Goal: Check status: Check status

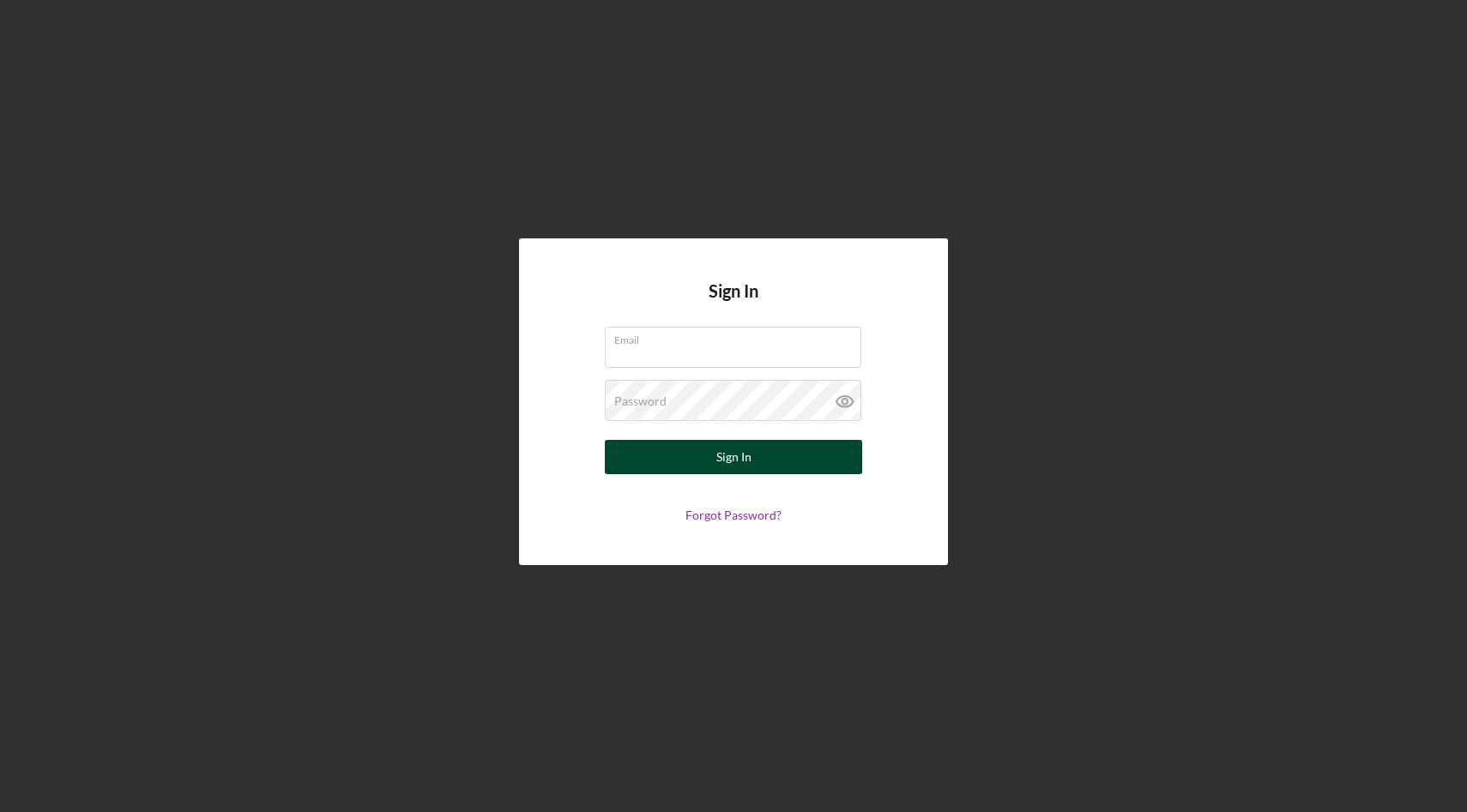
type input "[EMAIL_ADDRESS][DOMAIN_NAME]"
click at [693, 457] on button "Sign In" at bounding box center [734, 457] width 257 height 35
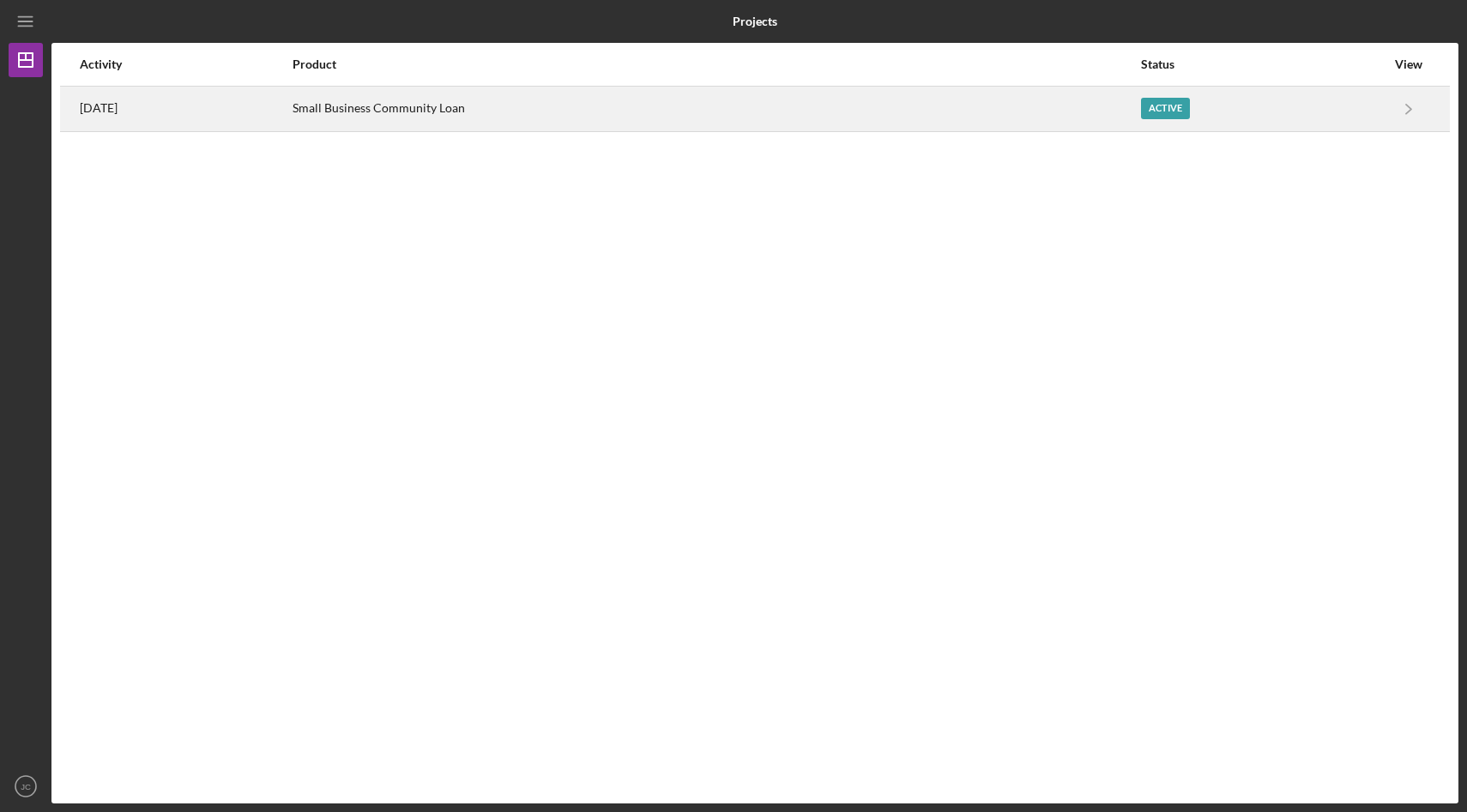
click at [1274, 109] on div "Active" at bounding box center [1263, 109] width 244 height 43
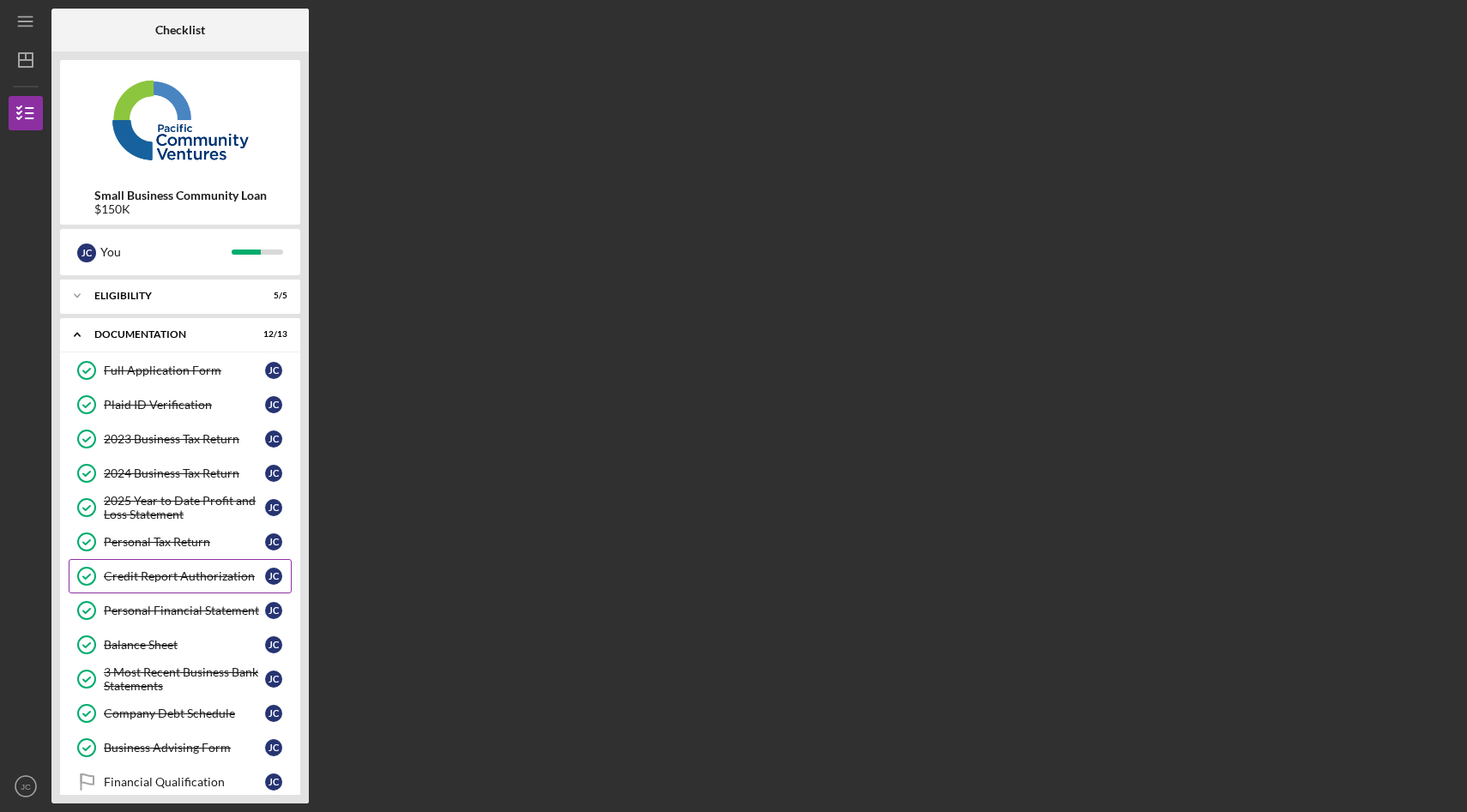
scroll to position [98, 0]
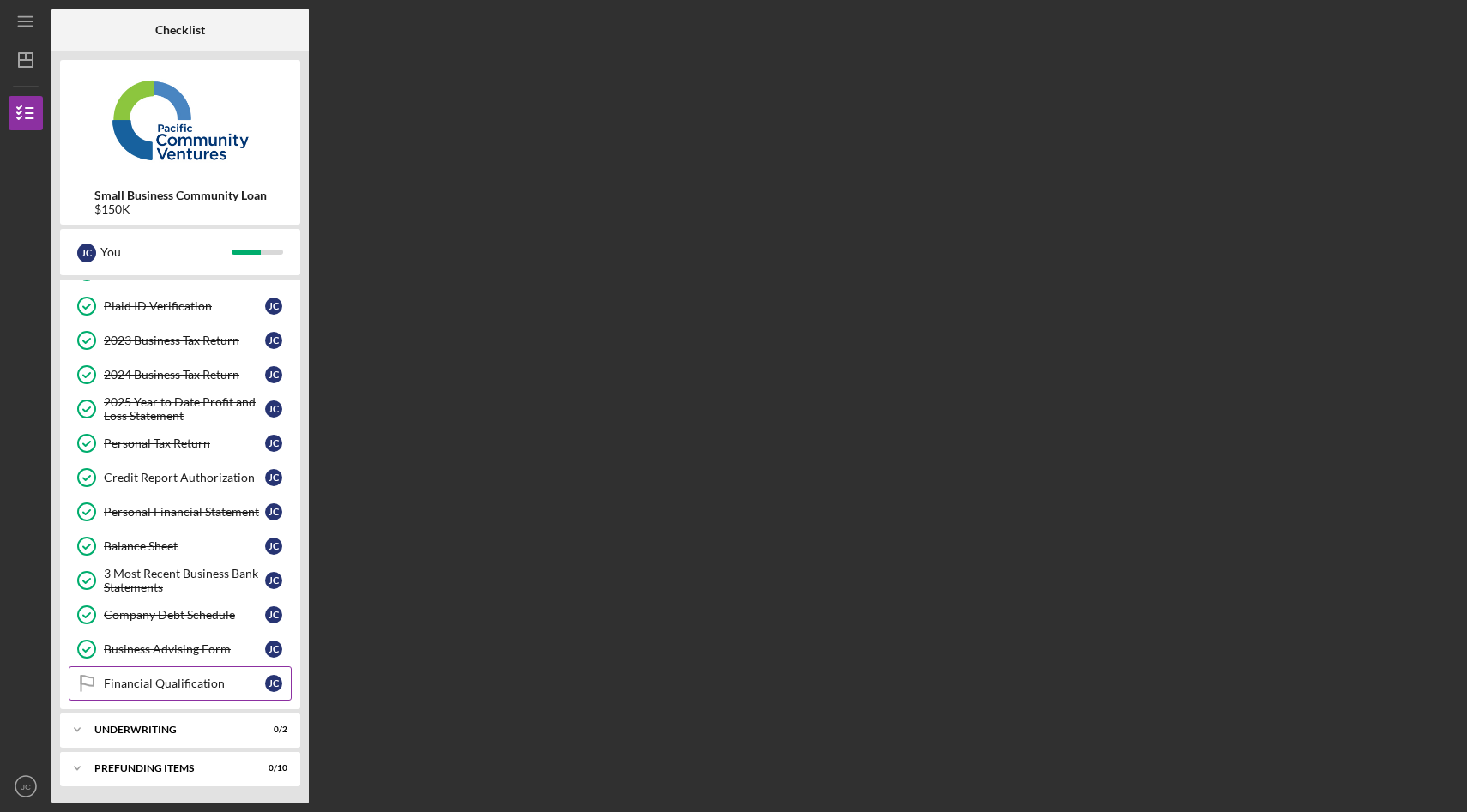
click at [175, 688] on div "Financial Qualification" at bounding box center [184, 684] width 161 height 14
